Goal: Task Accomplishment & Management: Manage account settings

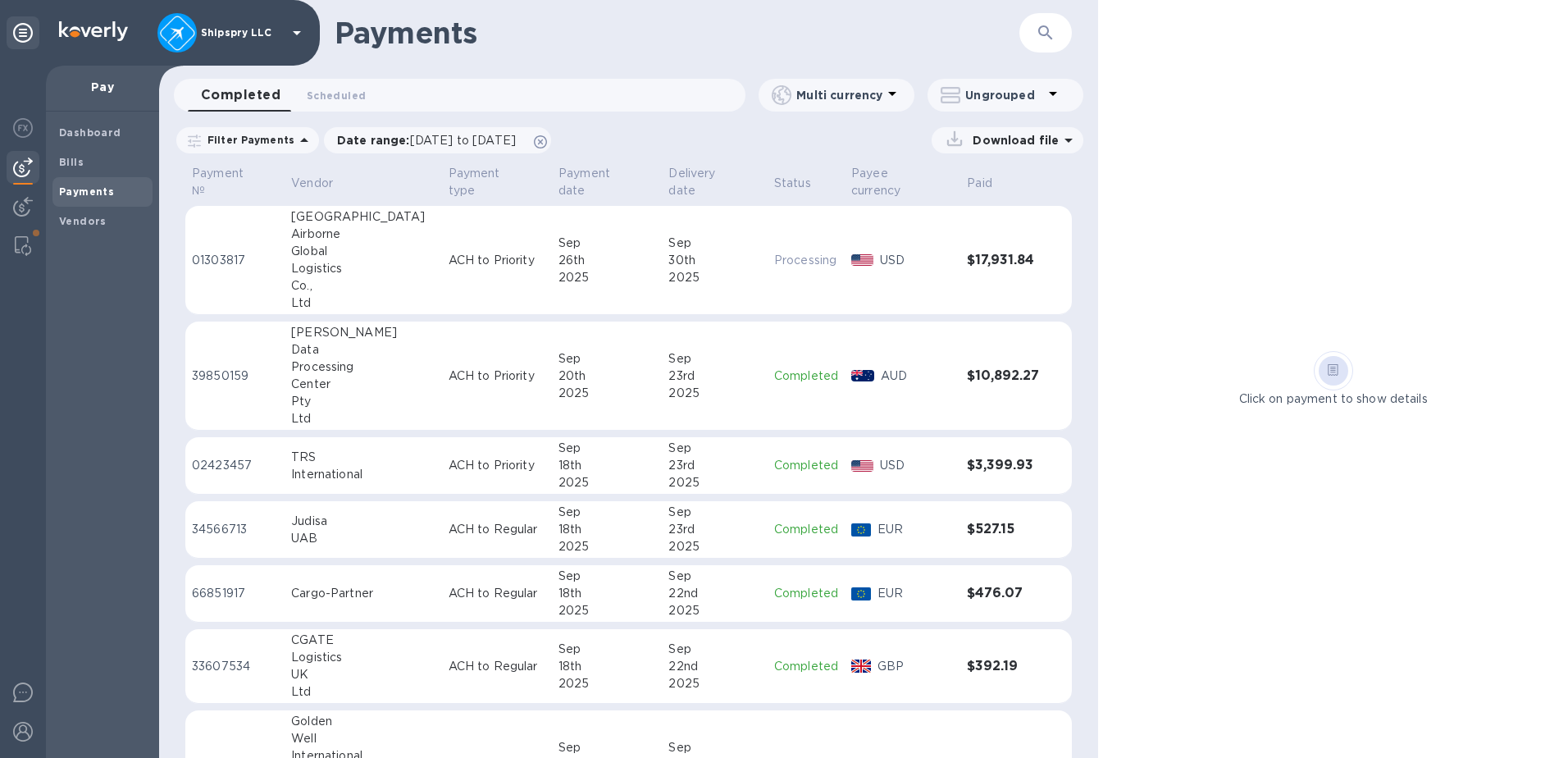
click at [241, 35] on p "Shipspry LLC" at bounding box center [242, 32] width 82 height 11
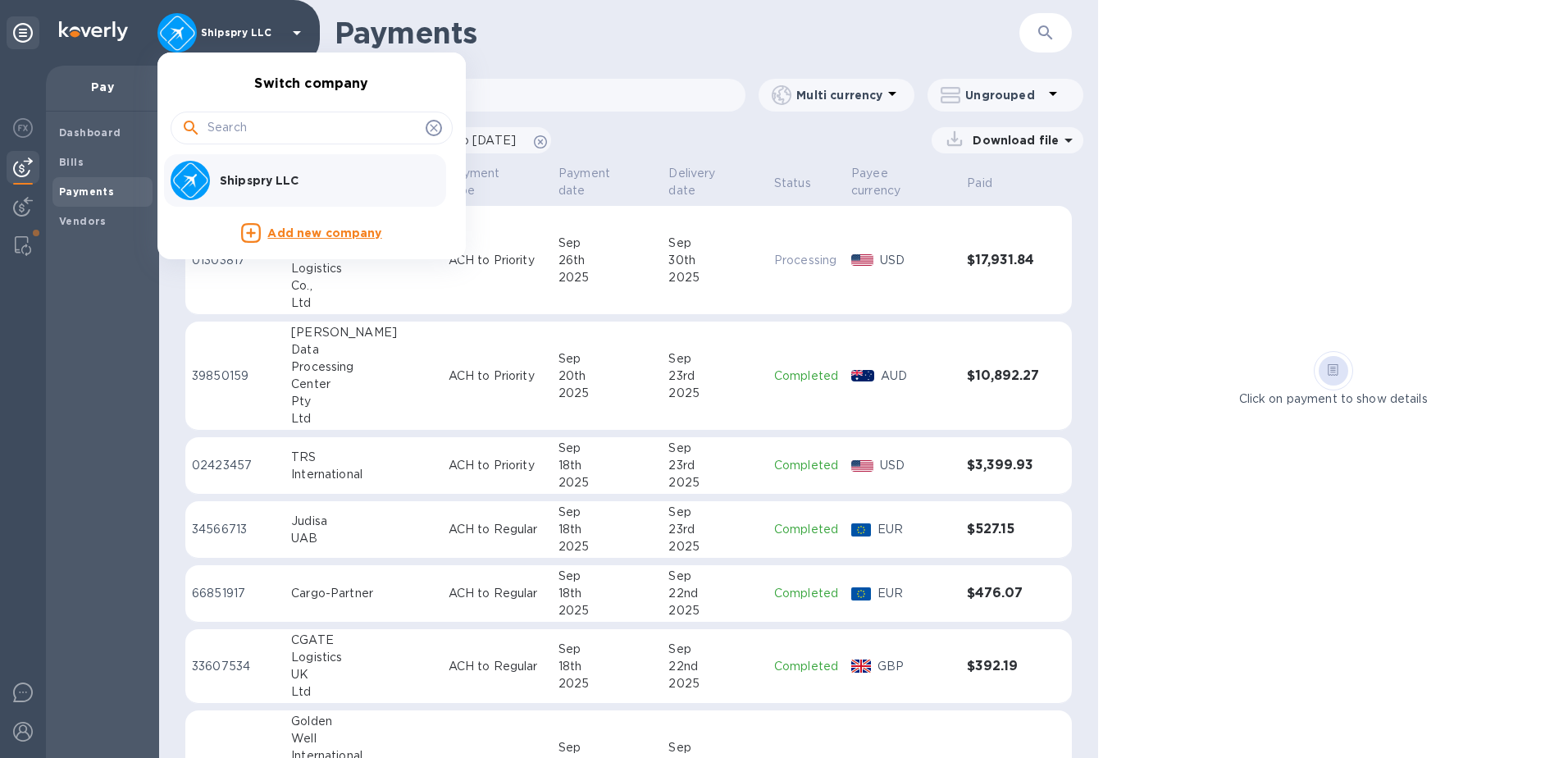
click at [10, 738] on div at bounding box center [784, 379] width 1568 height 758
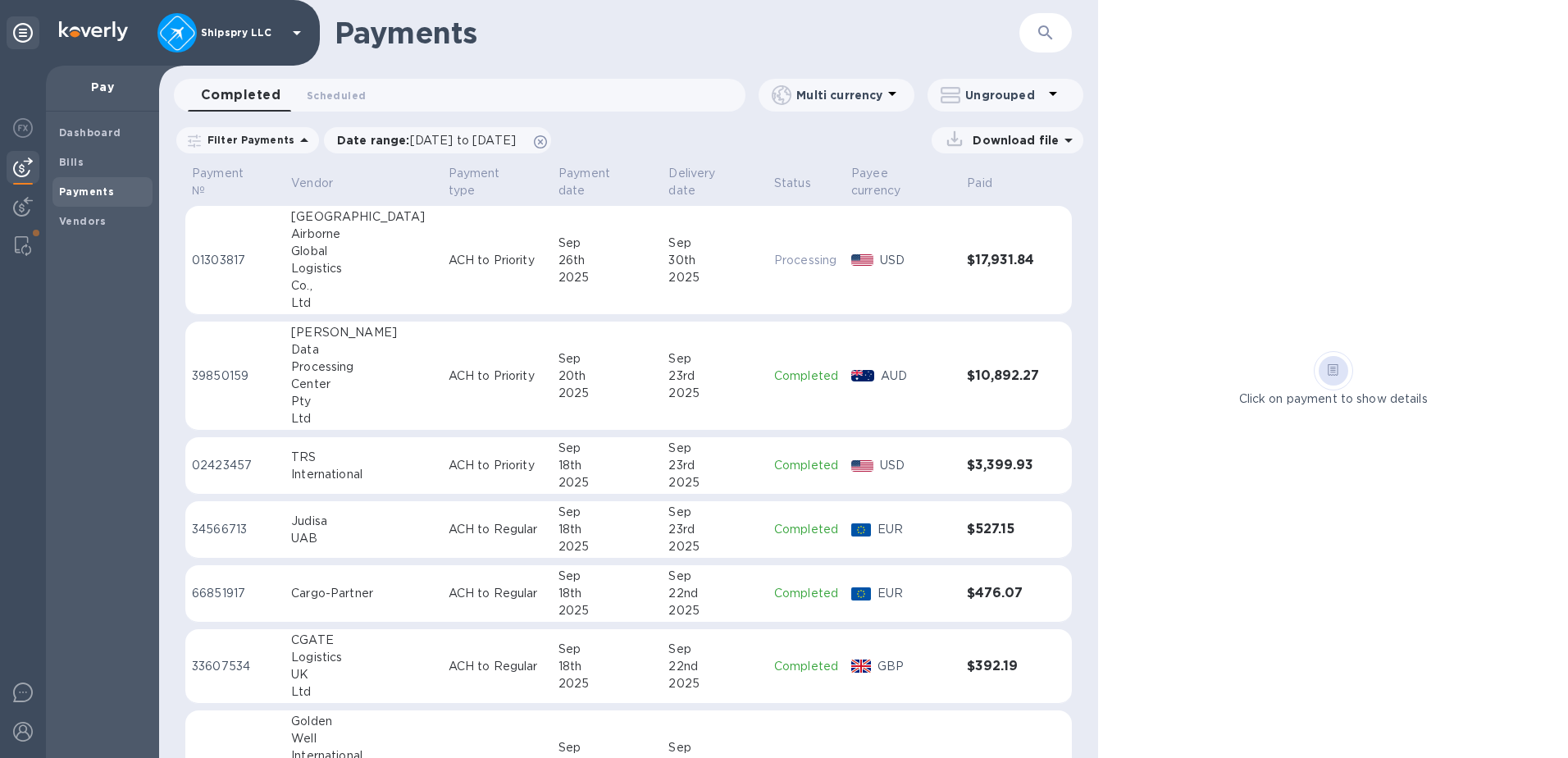
click at [20, 738] on div "Switch company Shipspry LLC Add new company" at bounding box center [784, 379] width 1568 height 758
click at [29, 732] on img at bounding box center [22, 731] width 19 height 19
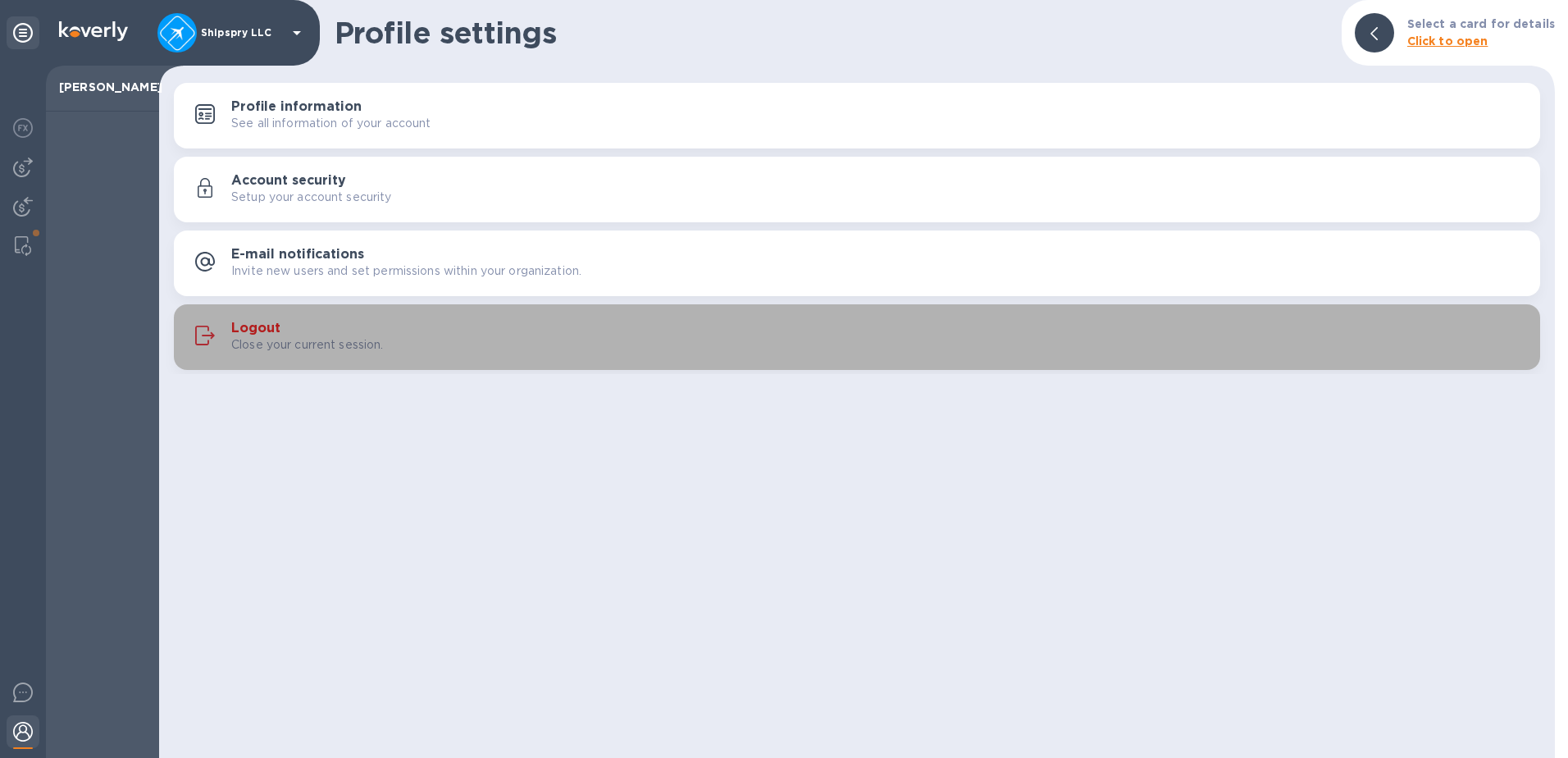
click at [454, 335] on div "Logout Close your current session." at bounding box center [878, 337] width 1295 height 32
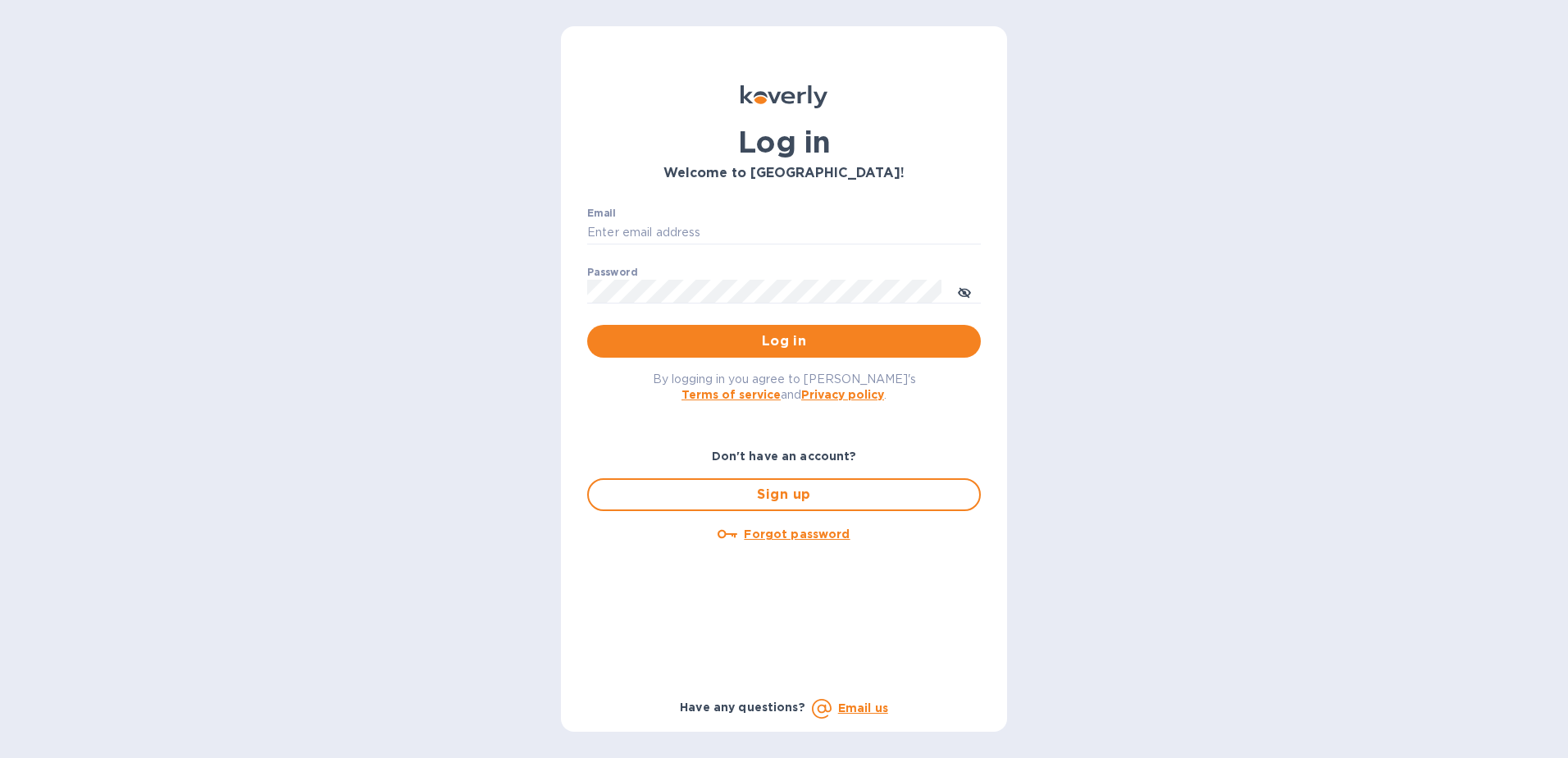
type input "[PERSON_NAME][EMAIL_ADDRESS][PERSON_NAME][DOMAIN_NAME]"
